Goal: Navigation & Orientation: Find specific page/section

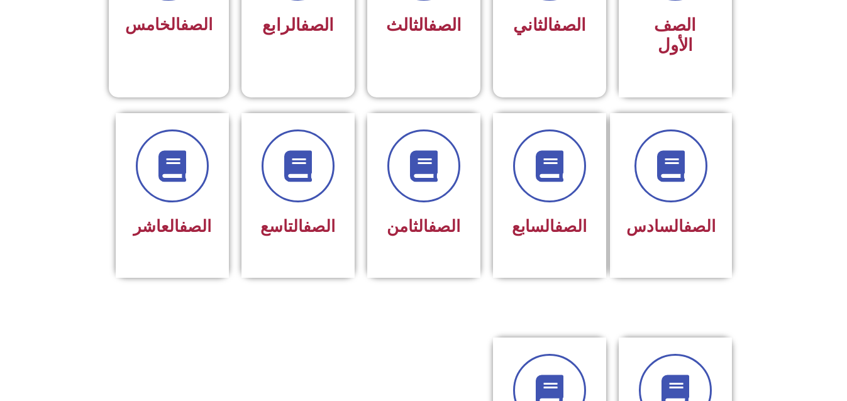
scroll to position [446, 0]
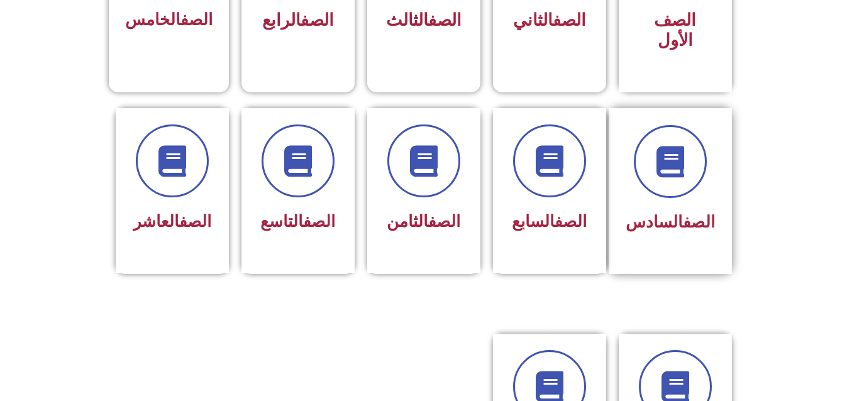
click at [660, 175] on div at bounding box center [670, 161] width 89 height 73
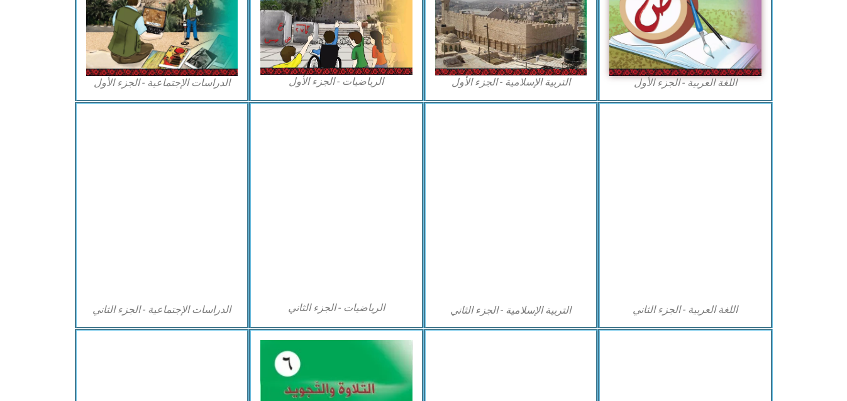
scroll to position [720, 0]
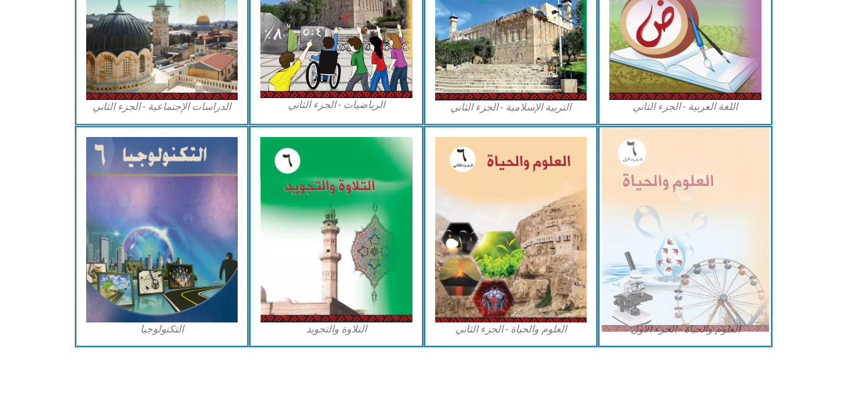
click at [645, 210] on img at bounding box center [685, 230] width 167 height 204
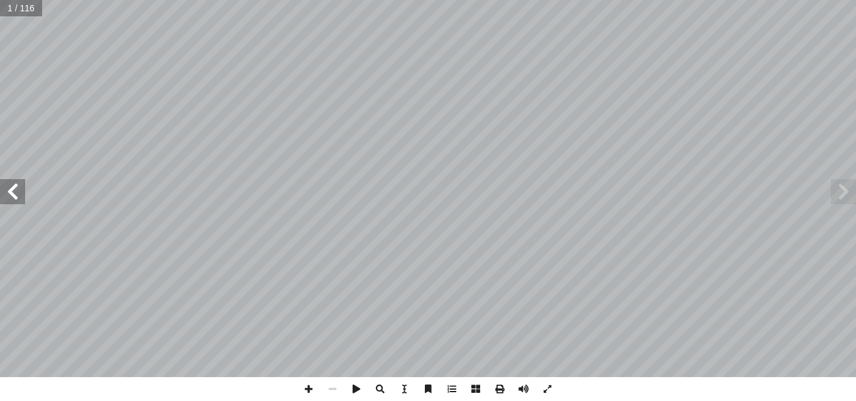
click at [9, 190] on span at bounding box center [12, 191] width 25 height 25
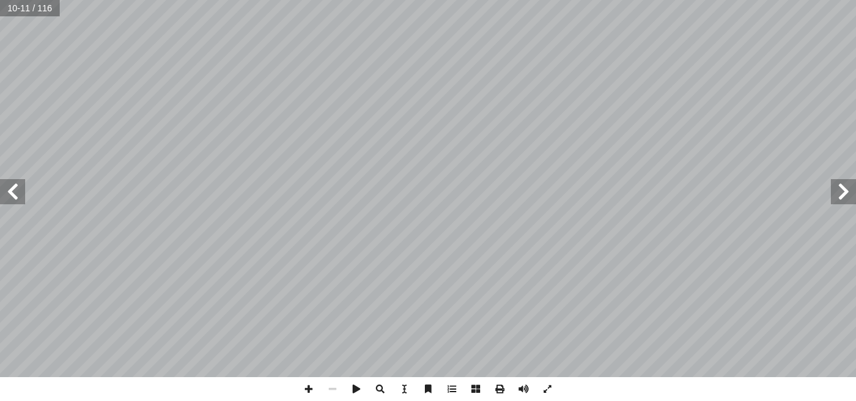
click at [9, 190] on span at bounding box center [12, 191] width 25 height 25
click at [12, 189] on span at bounding box center [12, 191] width 25 height 25
